Goal: Information Seeking & Learning: Learn about a topic

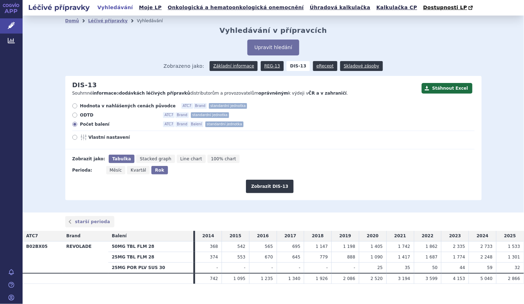
click at [234, 75] on div "Zobrazeno jako: Základní informace REG-13 DIS-13 eRecept Skladové zásoby" at bounding box center [273, 65] width 417 height 20
click at [233, 70] on link "Základní informace" at bounding box center [234, 66] width 48 height 10
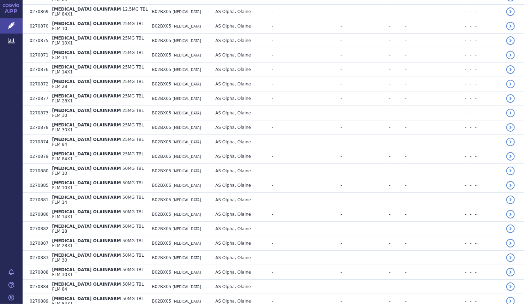
scroll to position [1264, 0]
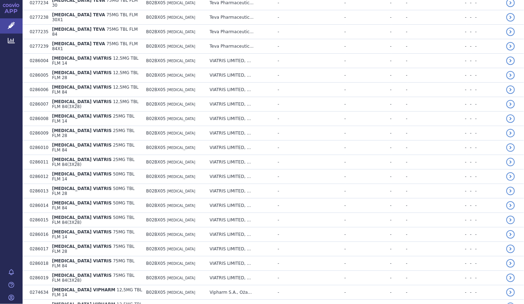
scroll to position [2566, 0]
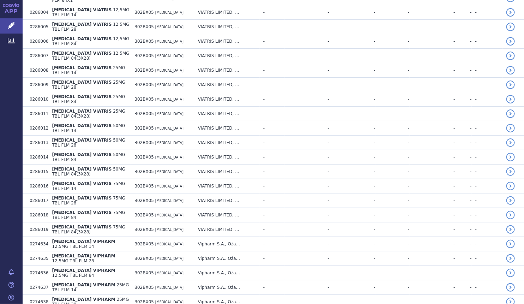
scroll to position [2579, 0]
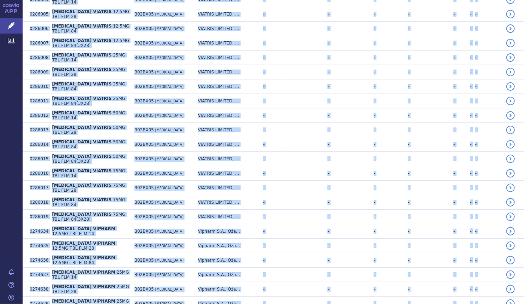
drag, startPoint x: 519, startPoint y: 249, endPoint x: 525, endPoint y: 256, distance: 9.3
click at [524, 256] on html "APP Léčivé přípravky Analytics Notifikace Nápověda Marek Šebrle" at bounding box center [262, 152] width 524 height 304
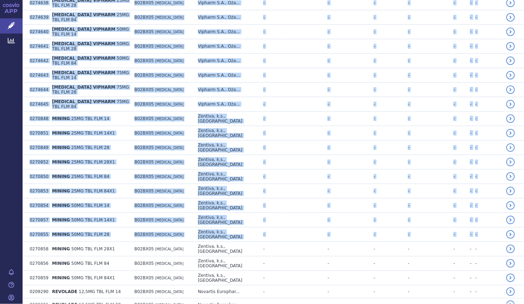
scroll to position [2869, 0]
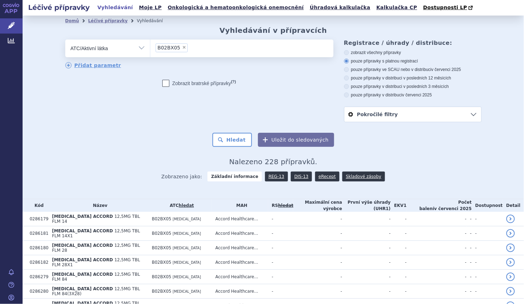
scroll to position [1264, 0]
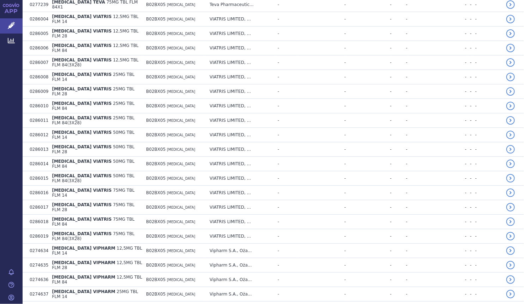
scroll to position [2563, 0]
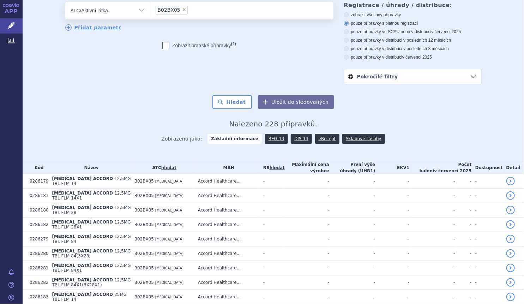
scroll to position [20, 0]
